Goal: Browse casually: Explore the website without a specific task or goal

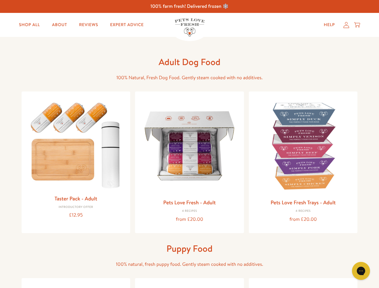
click at [361, 271] on icon "Open gorgias live chat" at bounding box center [361, 271] width 6 height 6
